Goal: Task Accomplishment & Management: Manage account settings

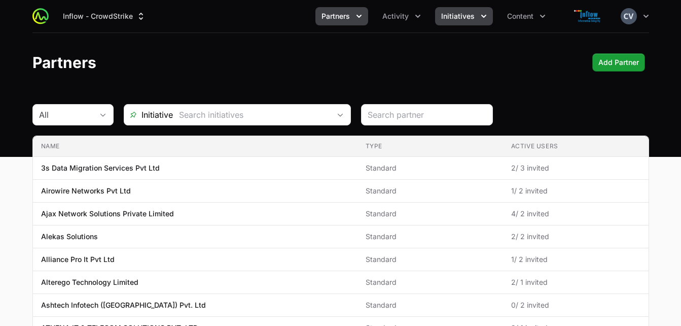
click at [472, 19] on span "Initiatives" at bounding box center [457, 16] width 33 height 10
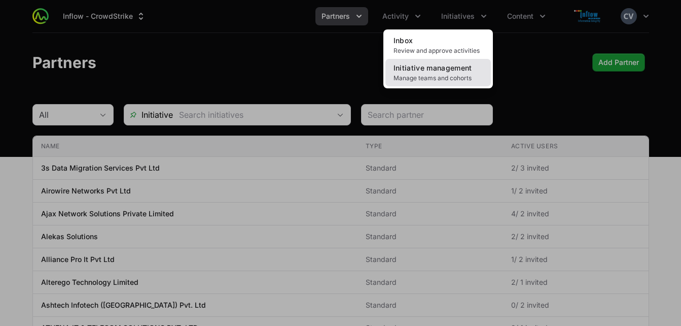
click at [443, 74] on span "Manage teams and cohorts" at bounding box center [438, 78] width 89 height 8
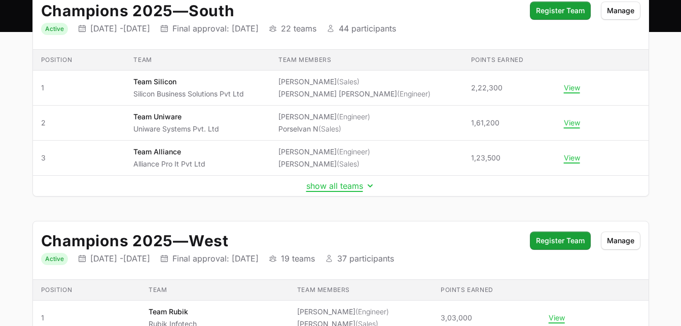
scroll to position [121, 0]
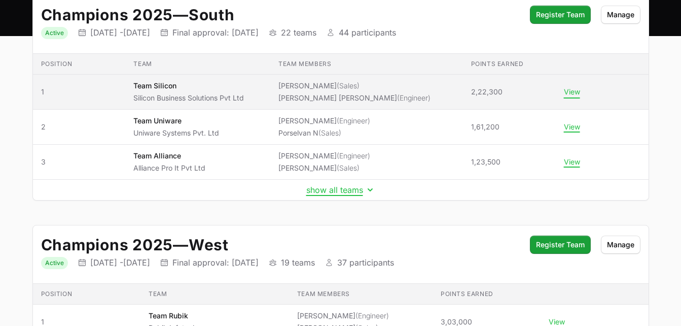
click at [569, 94] on button "View" at bounding box center [572, 91] width 16 height 9
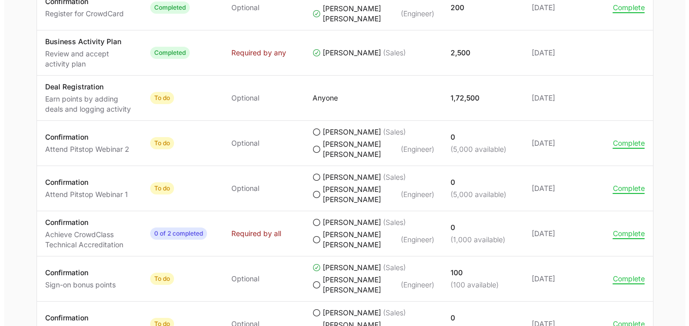
scroll to position [596, 0]
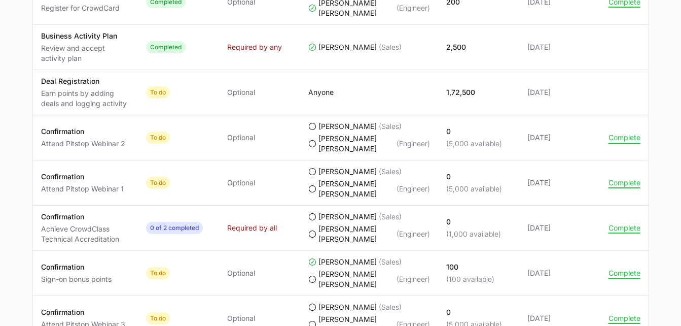
click at [622, 142] on button "Complete" at bounding box center [625, 137] width 32 height 9
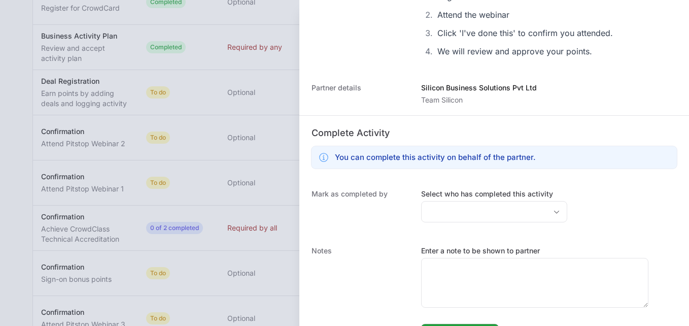
scroll to position [162, 0]
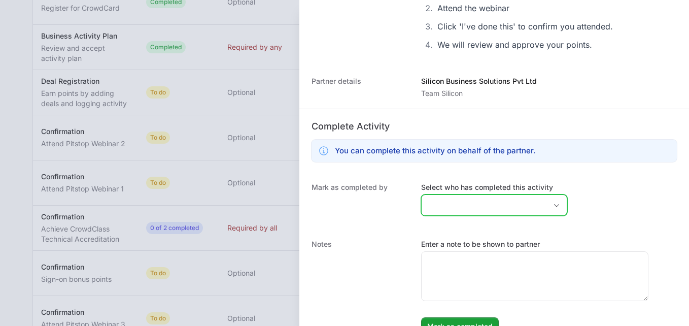
click at [552, 203] on icon "Open" at bounding box center [556, 205] width 8 height 4
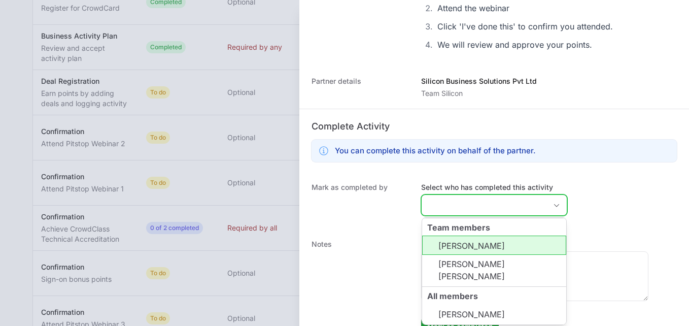
click at [475, 247] on li "[PERSON_NAME]" at bounding box center [494, 244] width 144 height 19
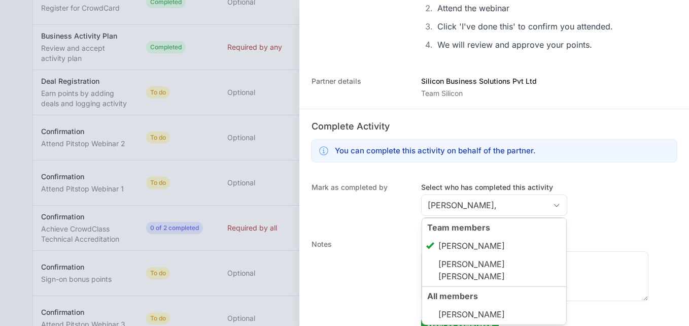
type input "[PERSON_NAME]"
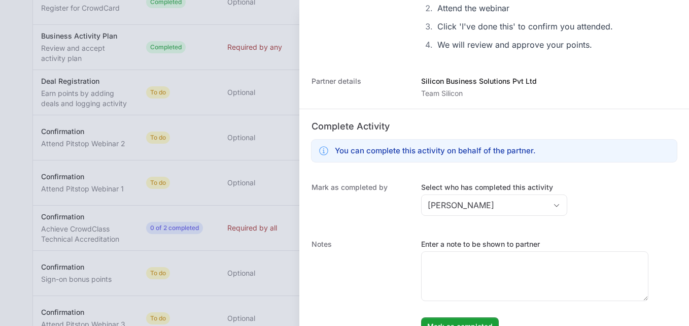
click at [595, 225] on div "Mark as completed by Select who has completed this activity [PERSON_NAME]" at bounding box center [494, 200] width 390 height 57
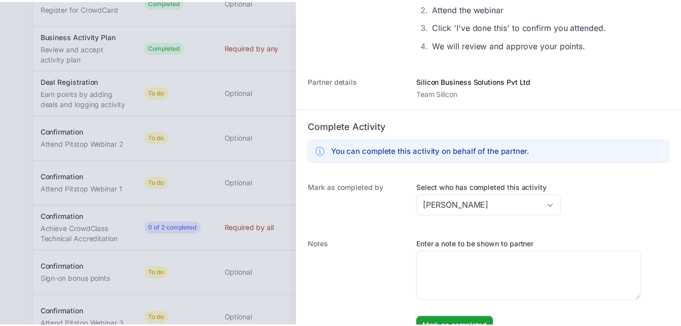
scroll to position [182, 0]
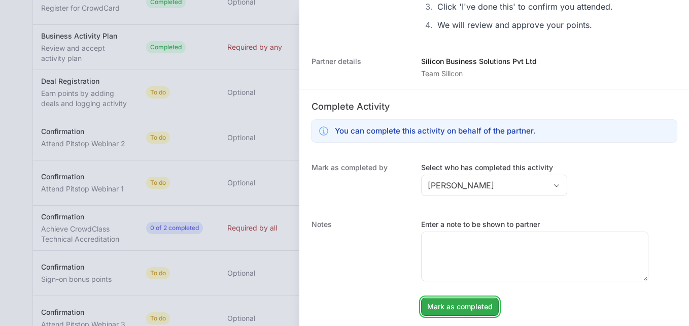
click at [463, 305] on span "Mark as completed" at bounding box center [459, 306] width 65 height 12
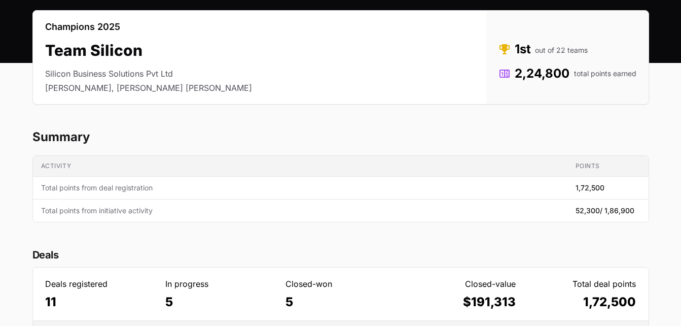
scroll to position [0, 0]
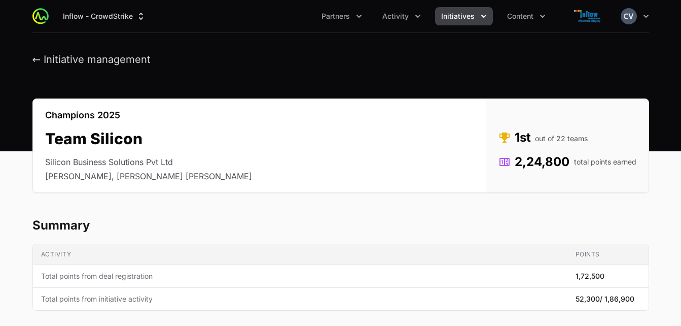
click at [484, 15] on icon "Initiatives menu" at bounding box center [483, 16] width 5 height 3
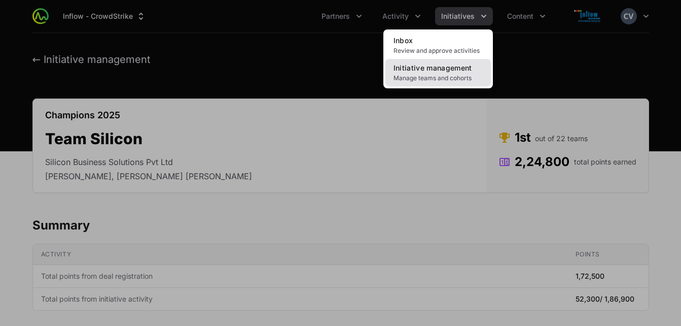
click at [442, 73] on link "Initiative management Manage teams and cohorts" at bounding box center [439, 72] width 106 height 27
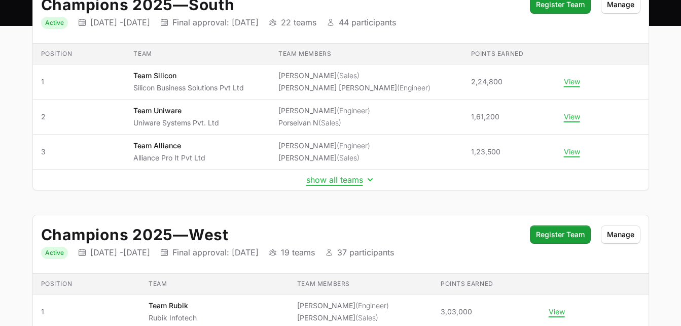
scroll to position [142, 0]
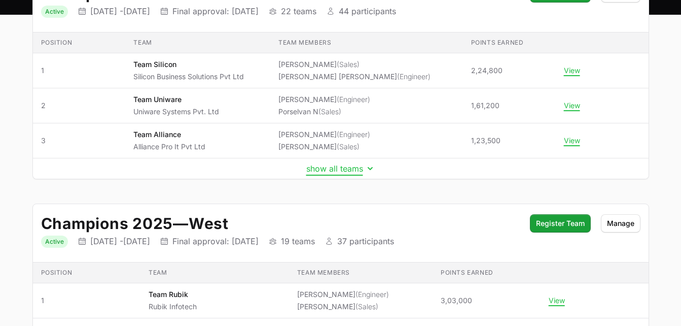
click at [367, 167] on icon "Initiative details" at bounding box center [370, 168] width 10 height 10
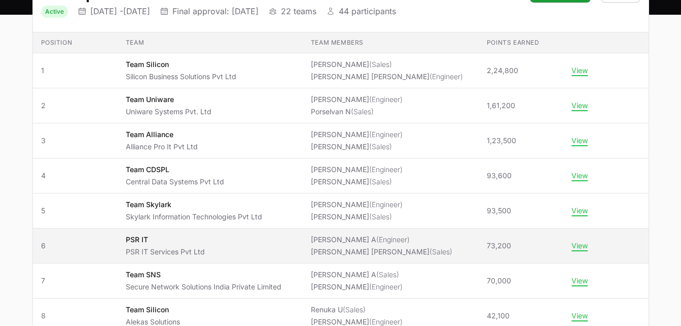
click at [464, 242] on span "[PERSON_NAME] A (Engineer) [PERSON_NAME] [PERSON_NAME] (Sales)" at bounding box center [391, 245] width 160 height 22
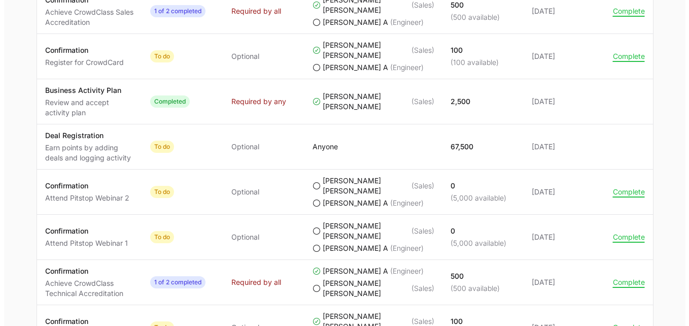
scroll to position [544, 0]
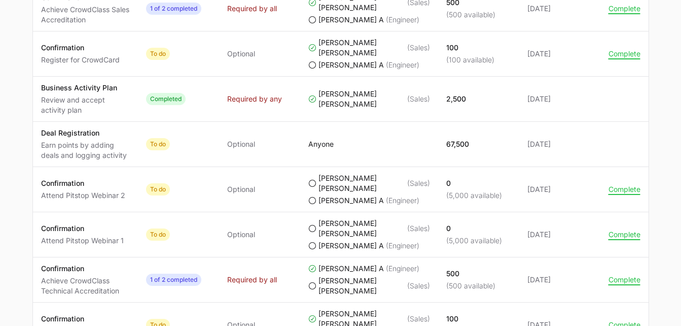
click at [313, 227] on icon "PSR IT's progress" at bounding box center [312, 228] width 8 height 8
click at [617, 232] on button "Complete" at bounding box center [625, 234] width 32 height 9
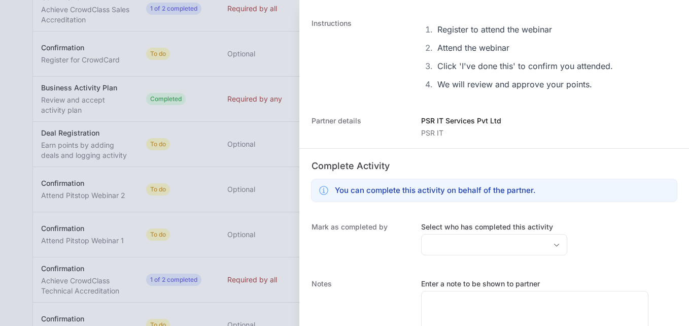
scroll to position [133, 0]
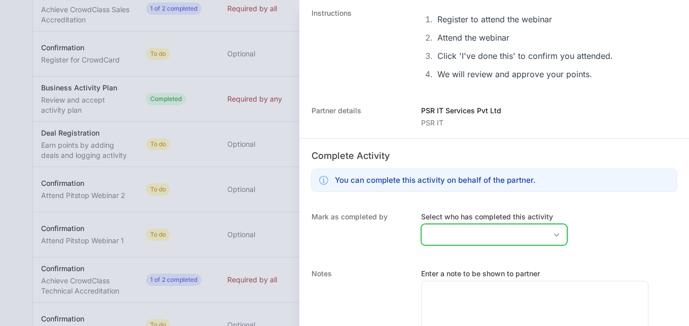
click at [554, 233] on icon "Open" at bounding box center [556, 234] width 5 height 3
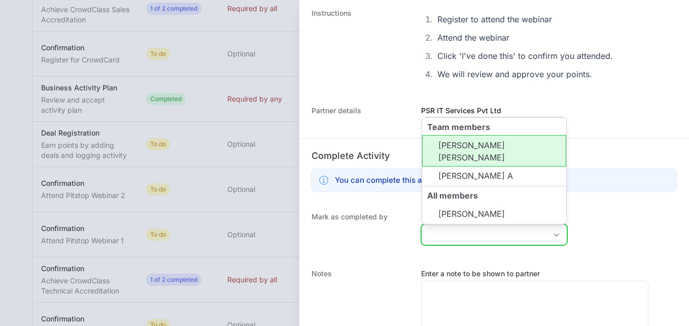
click at [472, 160] on li "[PERSON_NAME] [PERSON_NAME]" at bounding box center [494, 150] width 144 height 31
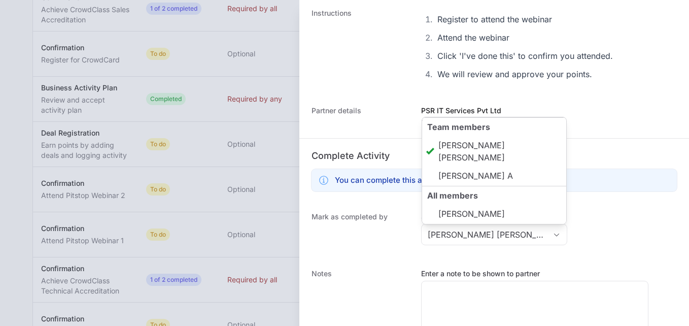
type input "[PERSON_NAME] [PERSON_NAME]"
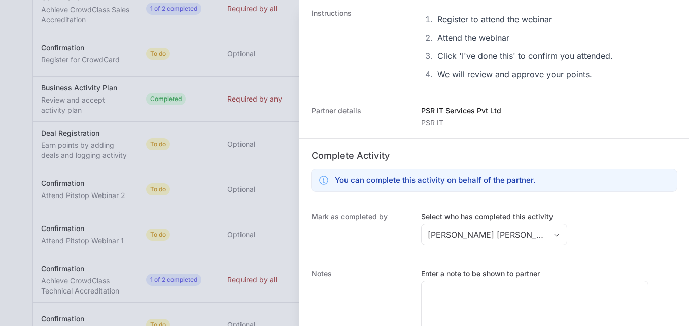
click at [612, 235] on div "Mark as completed by Select who has completed this activity [PERSON_NAME] [PERS…" at bounding box center [494, 229] width 390 height 57
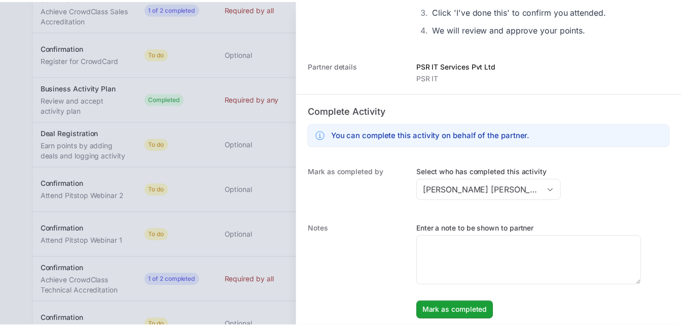
scroll to position [182, 0]
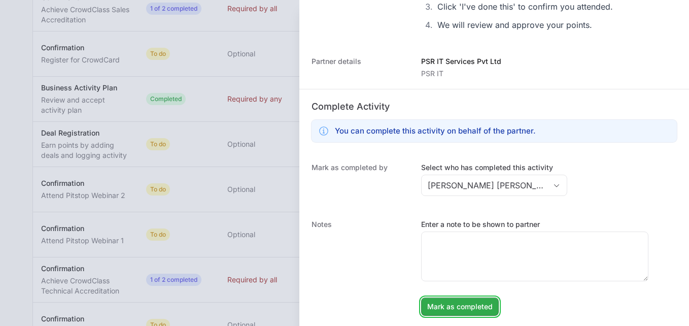
click at [458, 306] on span "Mark as completed" at bounding box center [459, 306] width 65 height 12
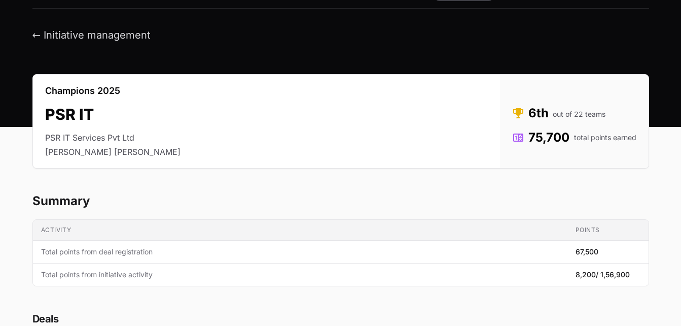
scroll to position [0, 0]
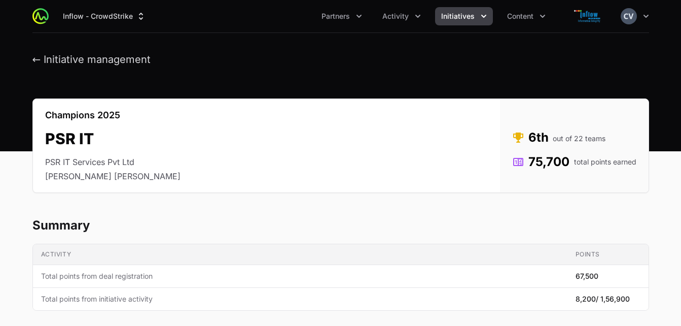
click at [481, 16] on icon "Initiatives menu" at bounding box center [483, 16] width 5 height 3
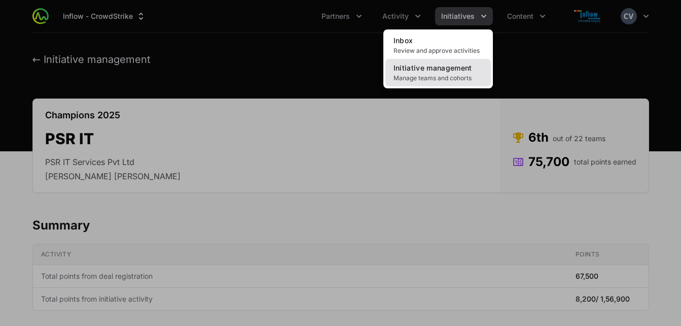
click at [424, 74] on link "Initiative management Manage teams and cohorts" at bounding box center [439, 72] width 106 height 27
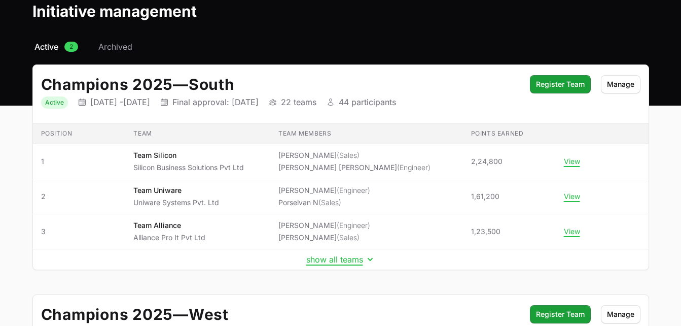
scroll to position [59, 0]
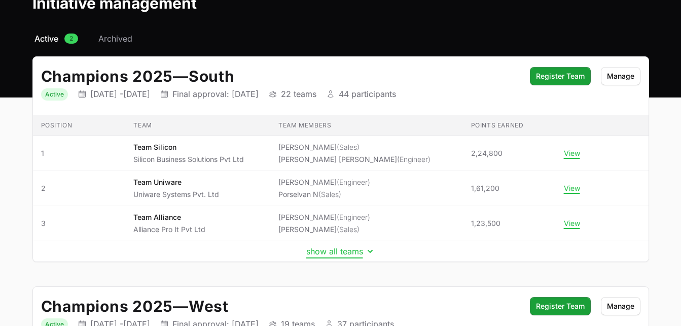
click at [370, 249] on icon "Initiative details" at bounding box center [370, 251] width 10 height 10
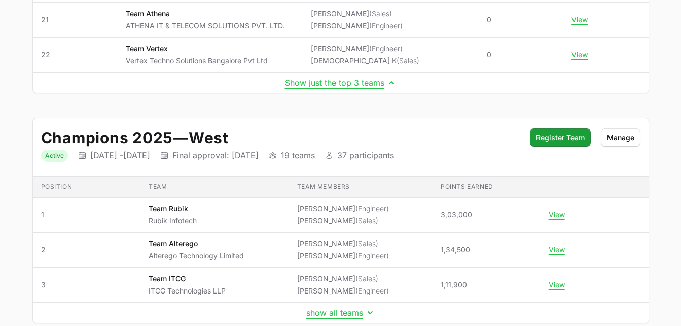
scroll to position [944, 0]
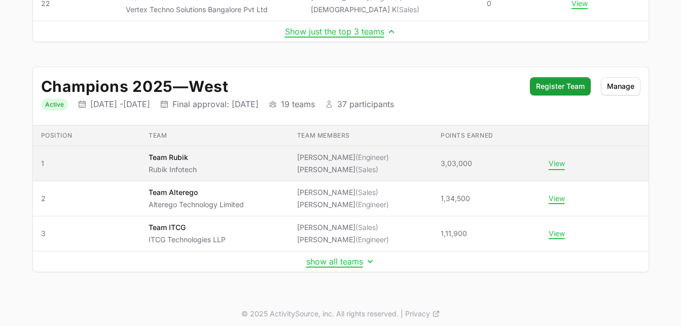
click at [554, 161] on button "View" at bounding box center [557, 163] width 16 height 9
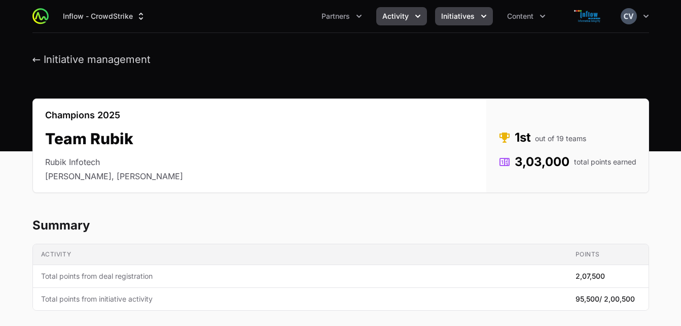
click at [415, 15] on icon "Activity menu" at bounding box center [418, 16] width 10 height 10
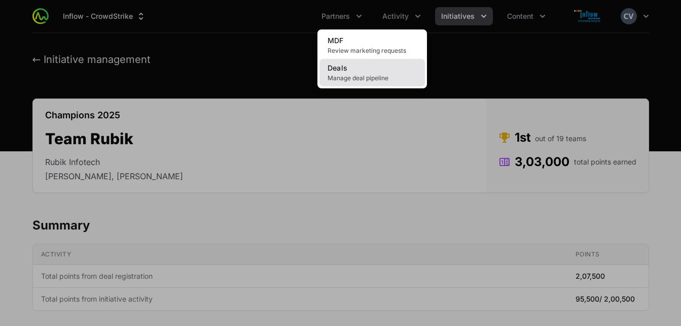
click at [369, 73] on link "Deals Manage deal pipeline" at bounding box center [373, 72] width 106 height 27
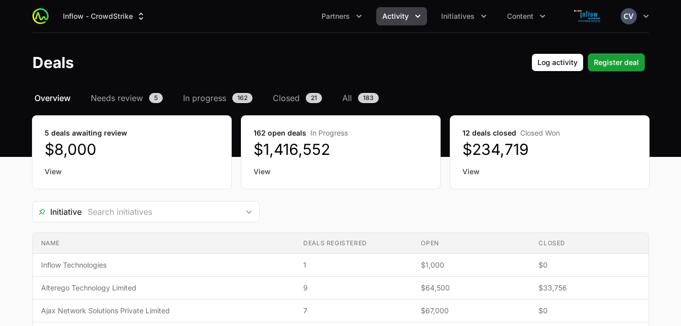
click at [58, 169] on link "View" at bounding box center [132, 171] width 175 height 10
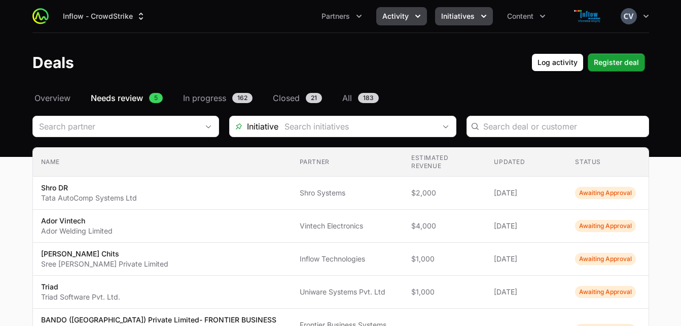
click at [486, 15] on icon "Initiatives menu" at bounding box center [484, 16] width 10 height 10
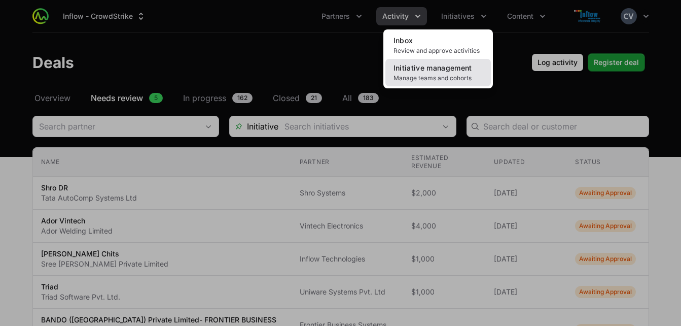
click at [438, 75] on span "Manage teams and cohorts" at bounding box center [438, 78] width 89 height 8
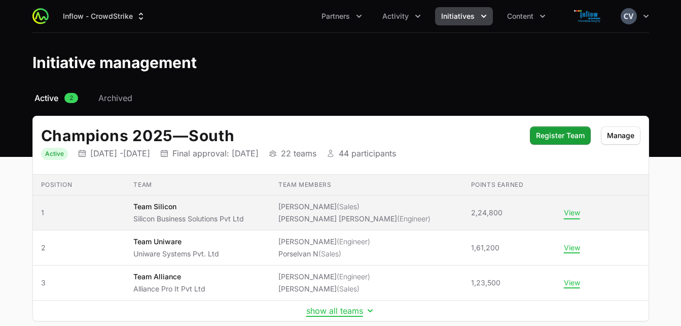
click at [571, 216] on button "View" at bounding box center [572, 212] width 16 height 9
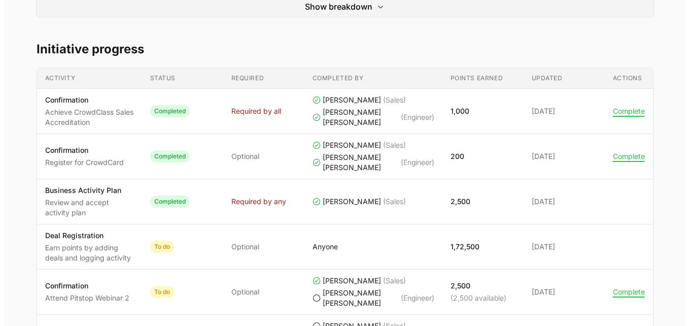
scroll to position [438, 0]
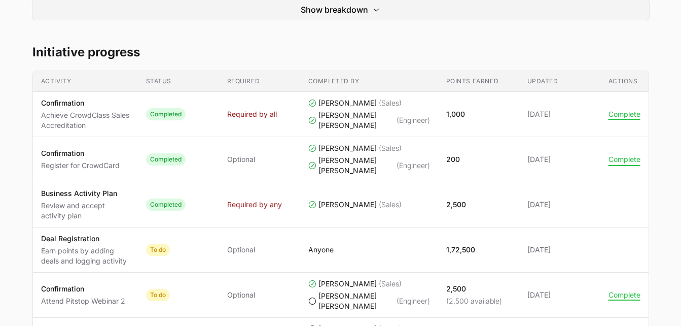
click at [620, 164] on button "Complete" at bounding box center [625, 159] width 32 height 9
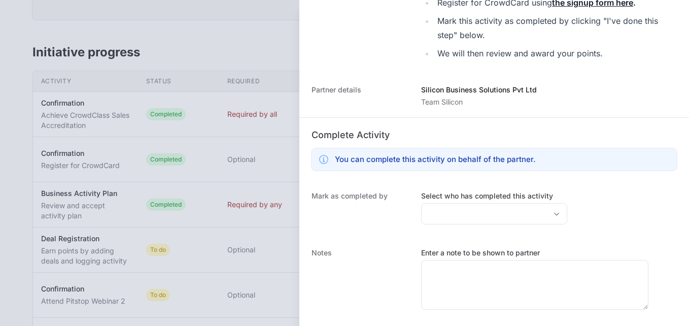
scroll to position [357, 0]
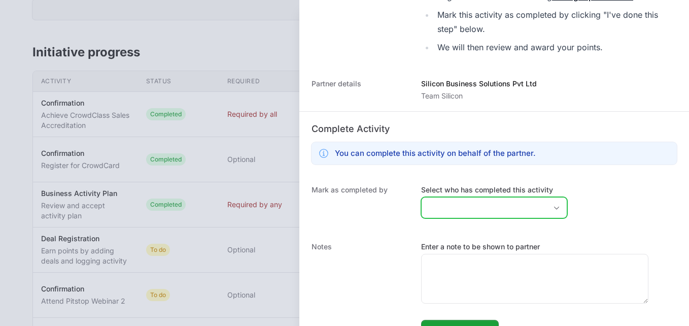
click at [552, 206] on icon "Open" at bounding box center [556, 208] width 8 height 4
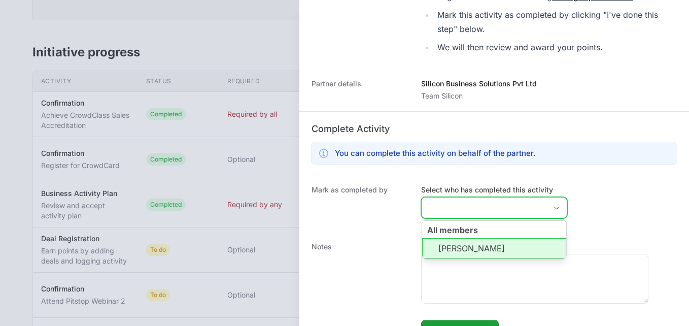
click at [516, 248] on li "[PERSON_NAME]" at bounding box center [494, 248] width 144 height 20
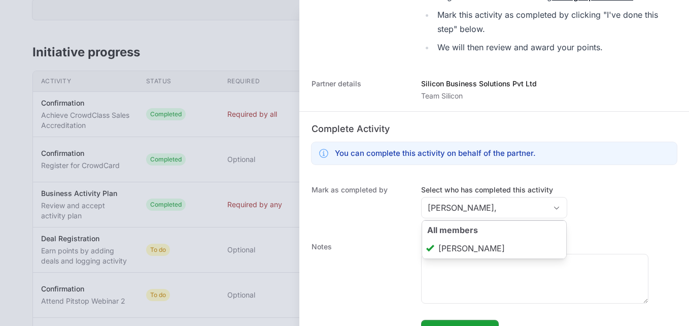
type input "[PERSON_NAME]"
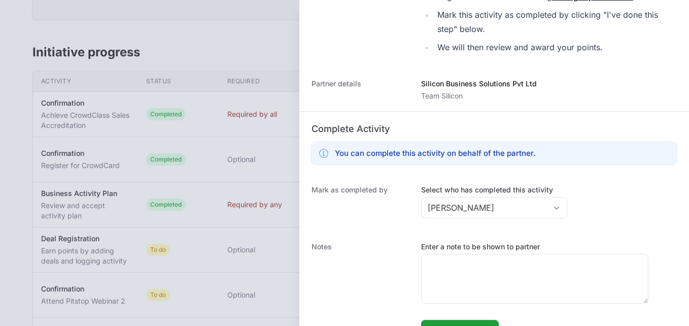
click at [604, 221] on div "Mark as completed by Select who has completed this activity [PERSON_NAME]" at bounding box center [494, 203] width 390 height 57
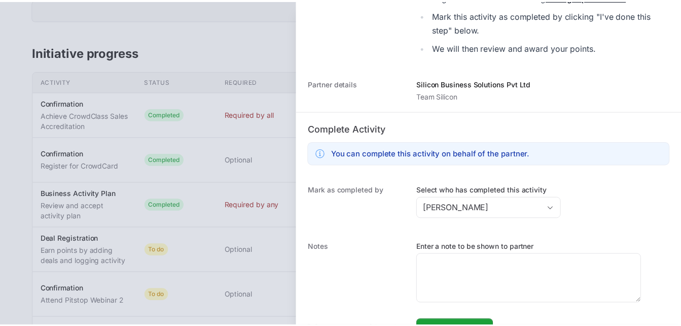
scroll to position [379, 0]
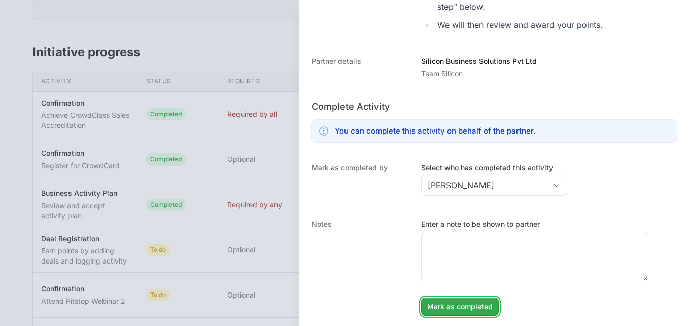
click at [466, 309] on span "Mark as completed" at bounding box center [459, 306] width 65 height 12
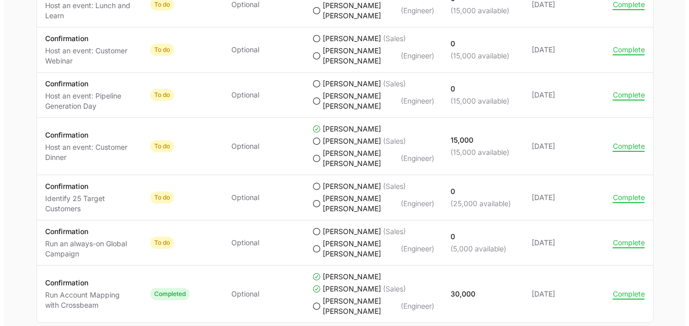
scroll to position [1152, 0]
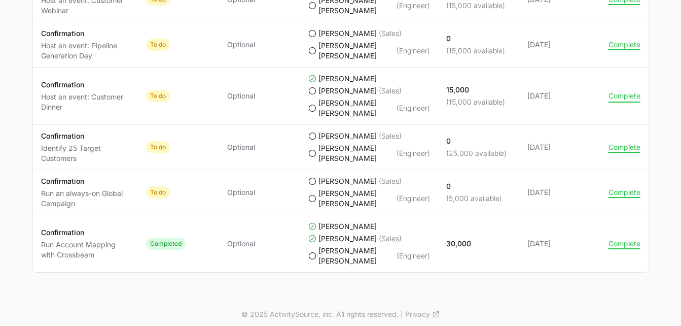
click at [624, 100] on button "Complete" at bounding box center [625, 95] width 32 height 9
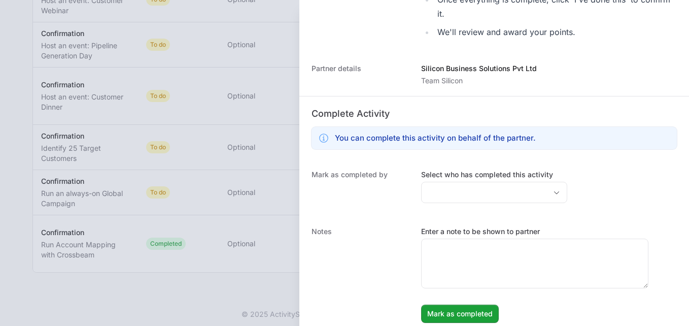
scroll to position [365, 0]
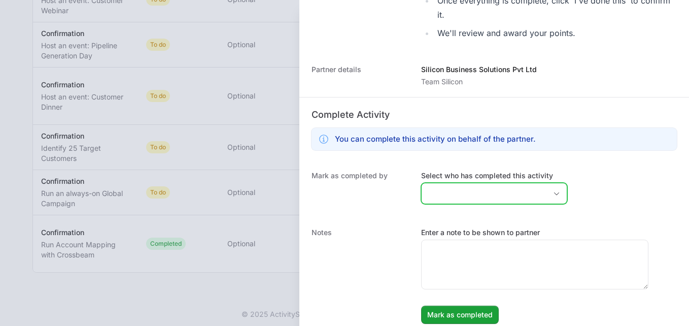
click at [552, 192] on icon "Open" at bounding box center [556, 194] width 8 height 4
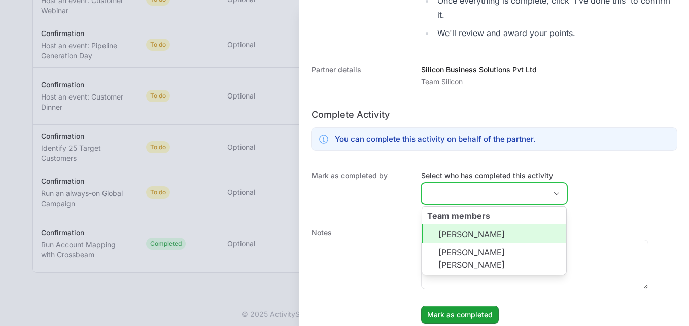
click at [475, 233] on li "[PERSON_NAME]" at bounding box center [494, 233] width 144 height 19
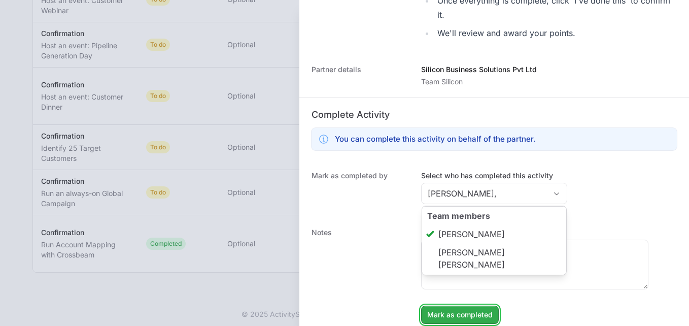
type input "[PERSON_NAME]"
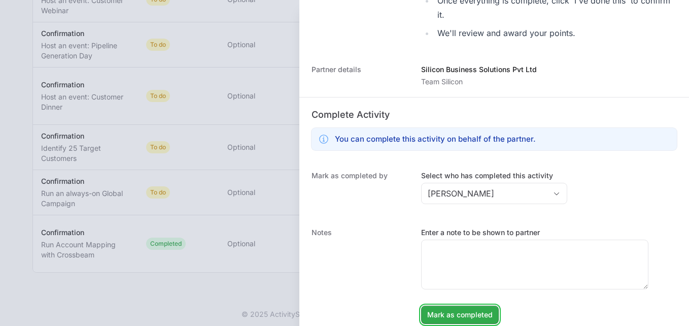
click at [463, 320] on span "Mark as completed" at bounding box center [459, 314] width 65 height 12
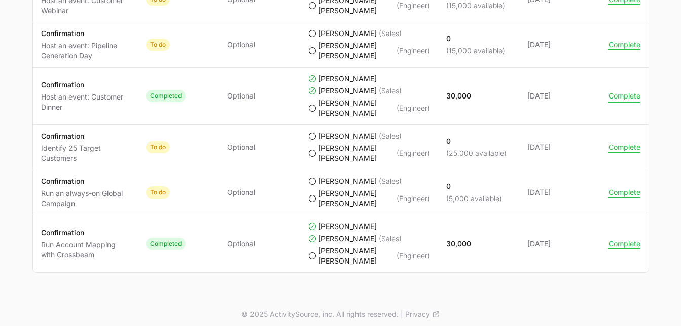
click at [621, 100] on button "Complete" at bounding box center [625, 95] width 32 height 9
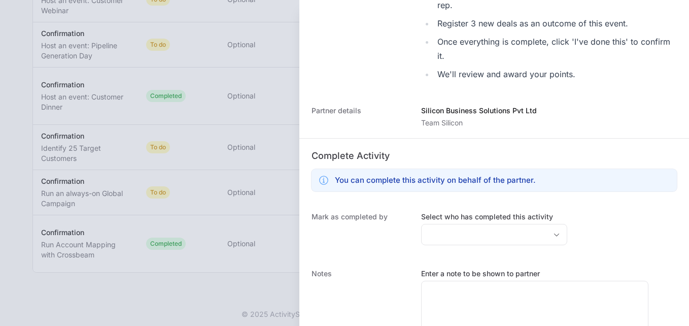
scroll to position [337, 0]
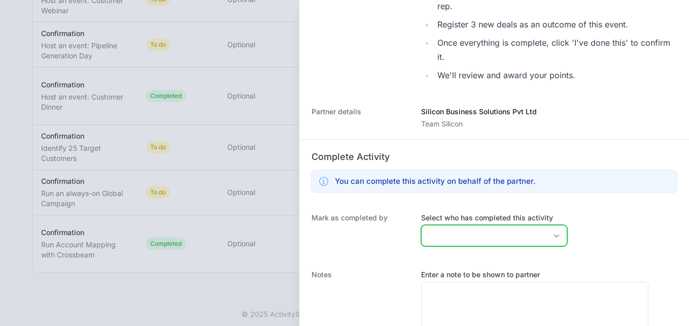
click at [552, 234] on icon "Open" at bounding box center [556, 236] width 8 height 4
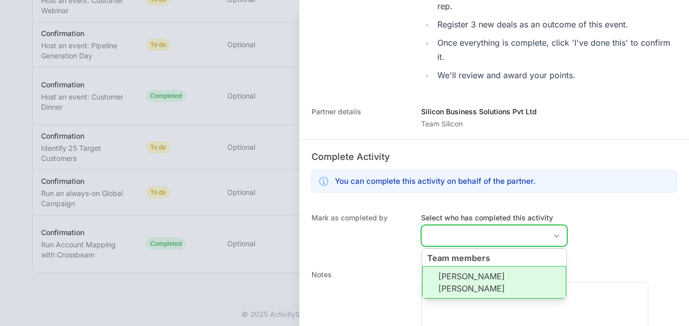
click at [484, 280] on li "[PERSON_NAME] [PERSON_NAME]" at bounding box center [494, 282] width 144 height 32
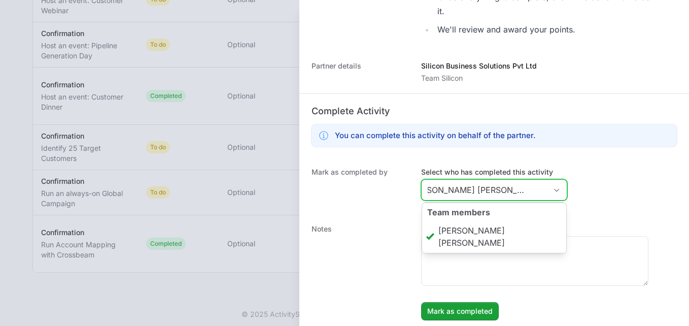
scroll to position [387, 0]
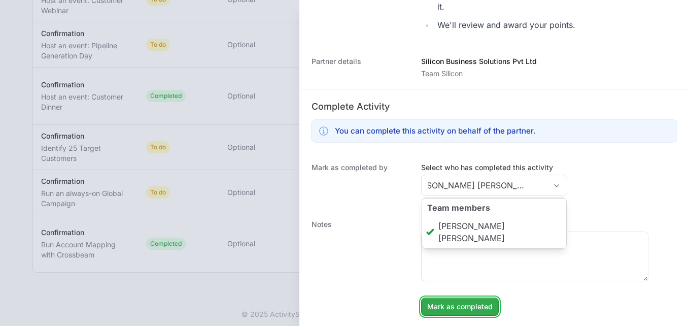
type input "[PERSON_NAME] [PERSON_NAME]"
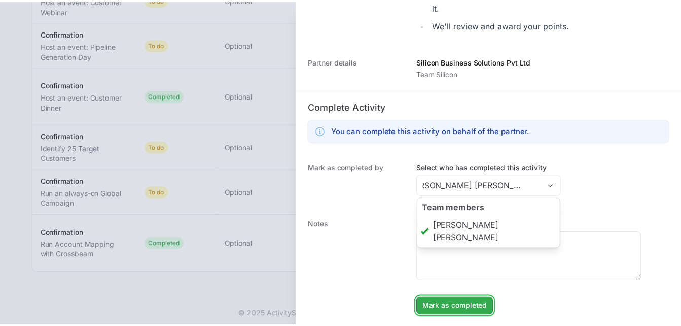
scroll to position [0, 0]
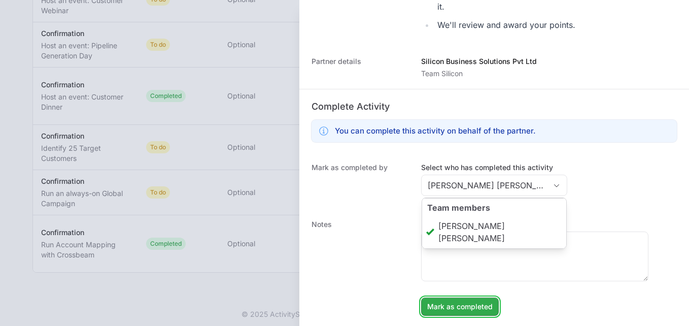
click at [469, 307] on span "Mark as completed" at bounding box center [459, 306] width 65 height 12
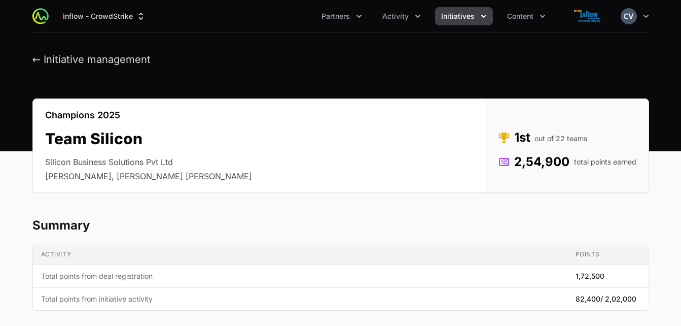
click at [480, 13] on icon "Initiatives menu" at bounding box center [484, 16] width 10 height 10
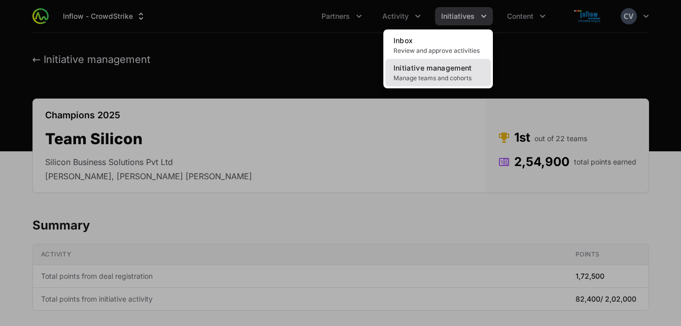
click at [434, 74] on link "Initiative management Manage teams and cohorts" at bounding box center [439, 72] width 106 height 27
